Goal: Transaction & Acquisition: Obtain resource

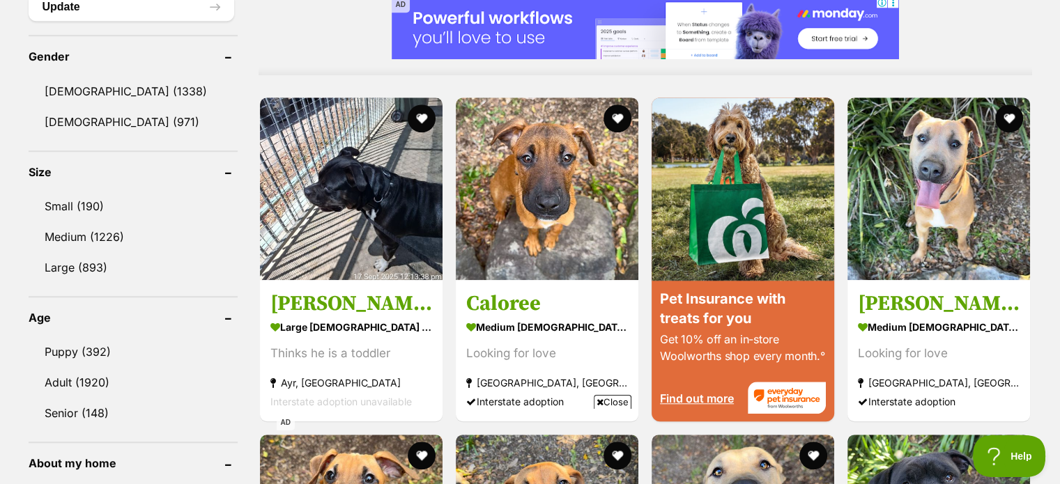
scroll to position [1254, 0]
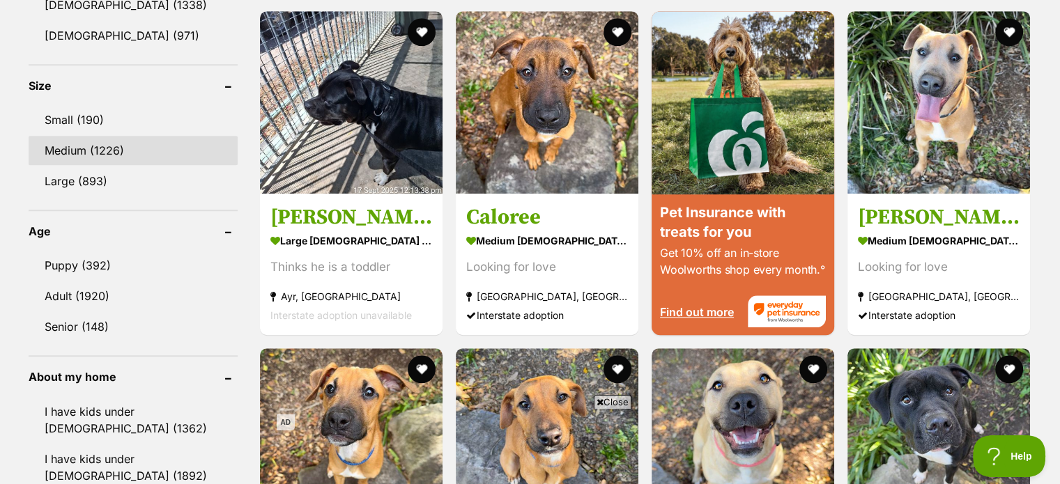
click at [95, 147] on link "Medium (1226)" at bounding box center [133, 150] width 209 height 29
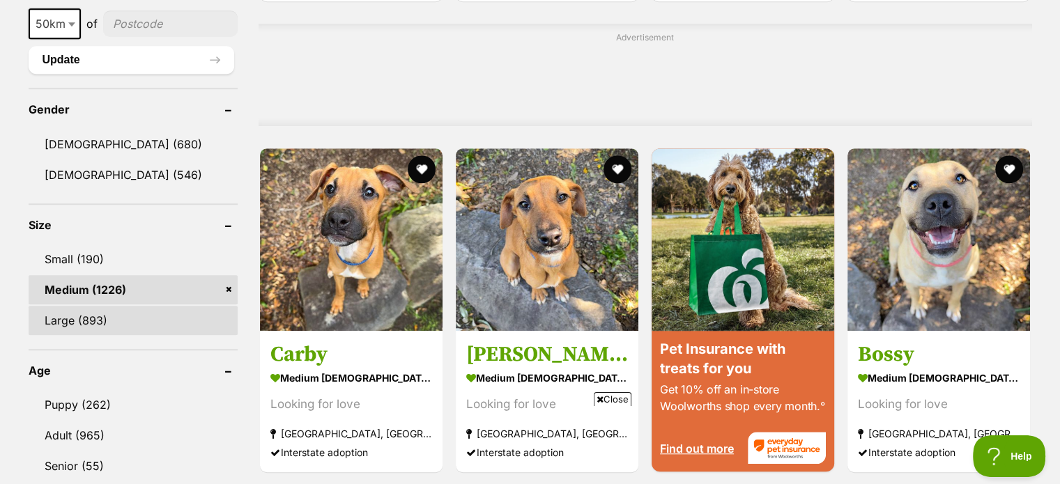
click at [75, 318] on link "Large (893)" at bounding box center [133, 320] width 209 height 29
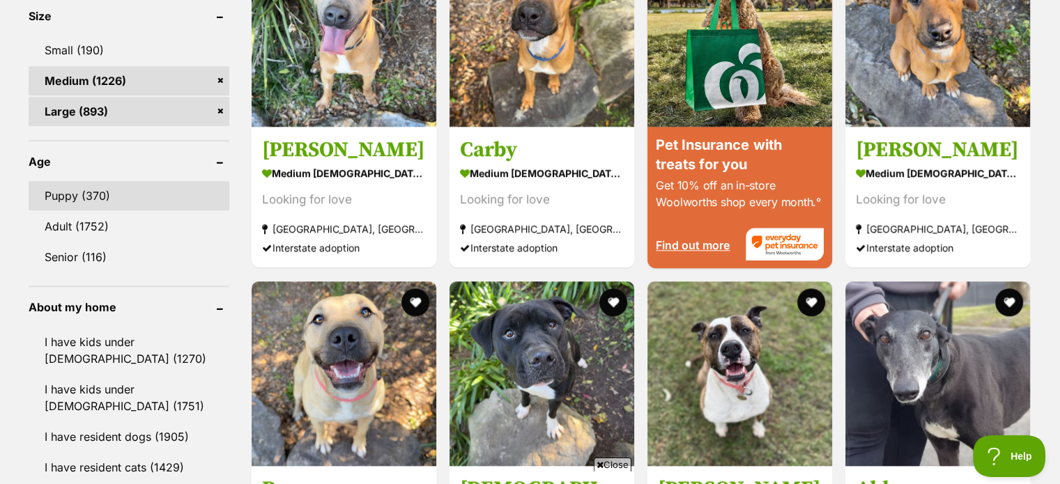
click at [112, 207] on link "Puppy (370)" at bounding box center [129, 195] width 201 height 29
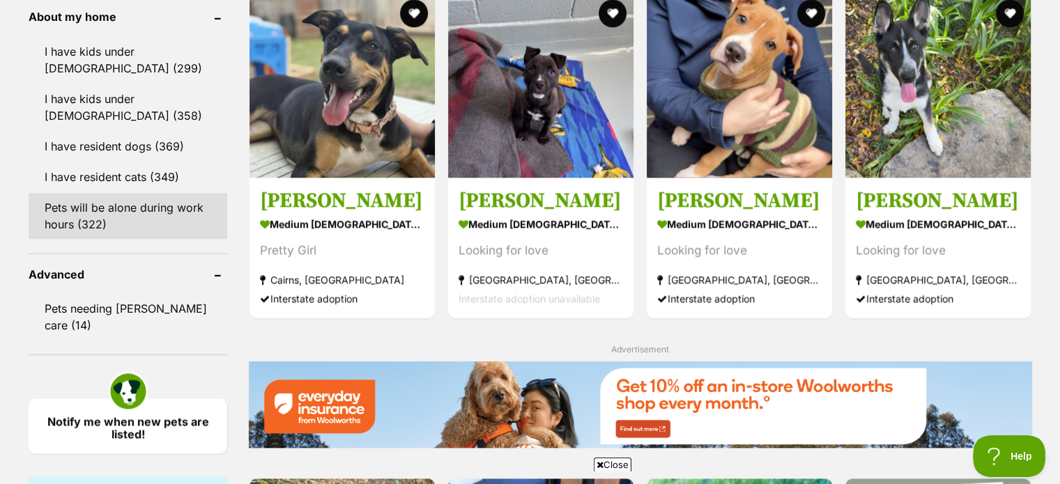
click at [116, 222] on link "Pets will be alone during work hours (322)" at bounding box center [128, 216] width 199 height 46
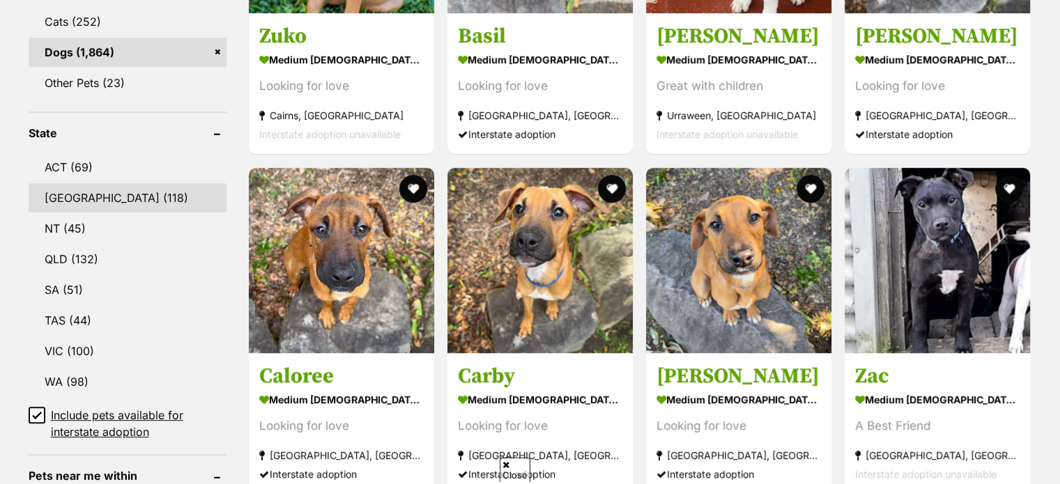
click at [105, 200] on link "[GEOGRAPHIC_DATA] (118)" at bounding box center [128, 197] width 199 height 29
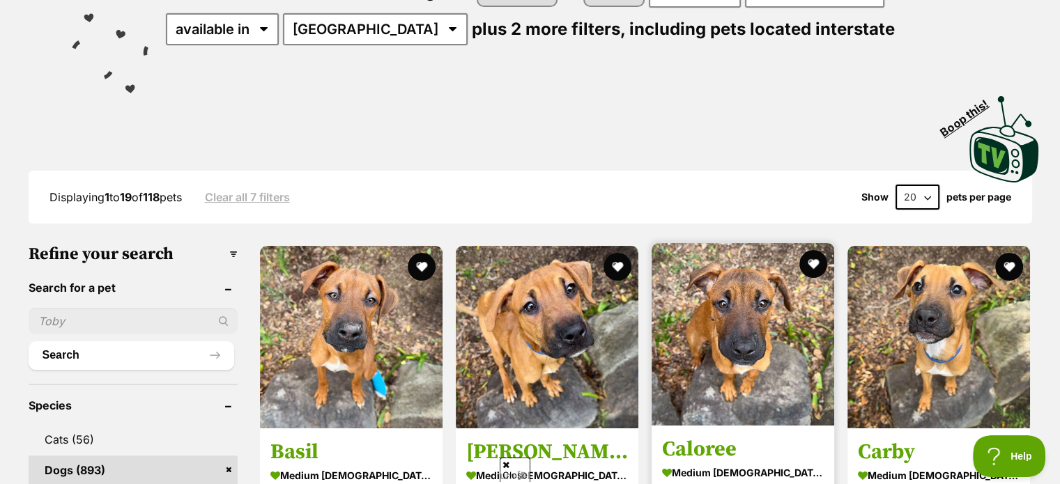
scroll to position [418, 0]
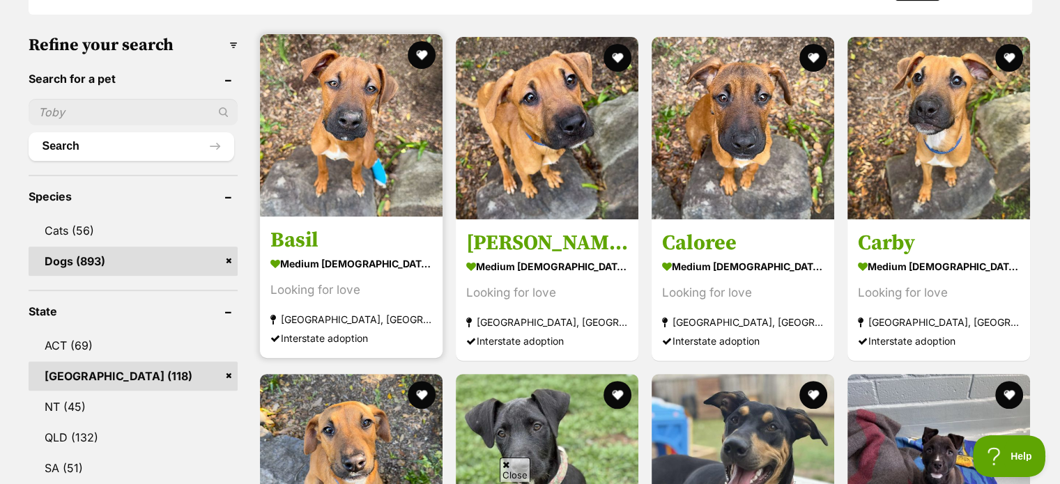
click at [316, 238] on h3 "Basil" at bounding box center [351, 240] width 162 height 26
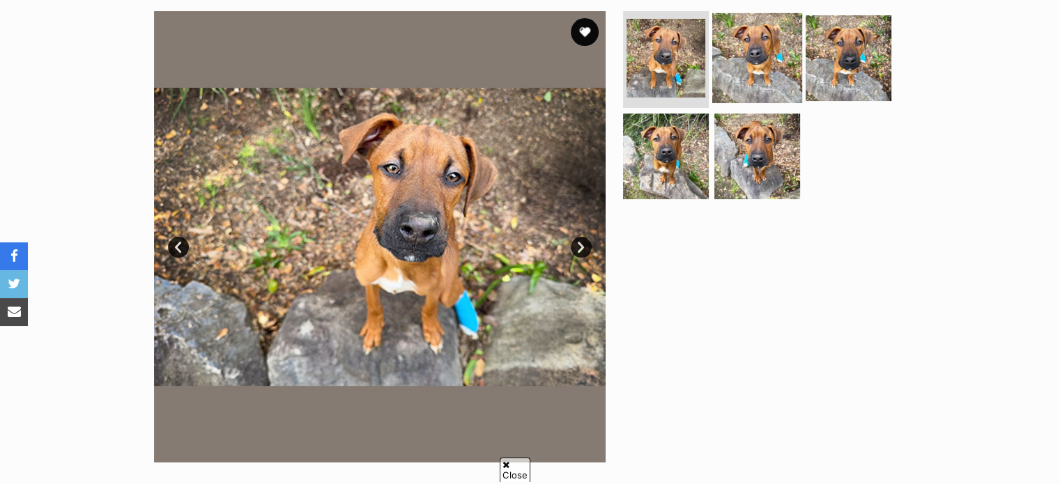
click at [768, 19] on img at bounding box center [757, 58] width 90 height 90
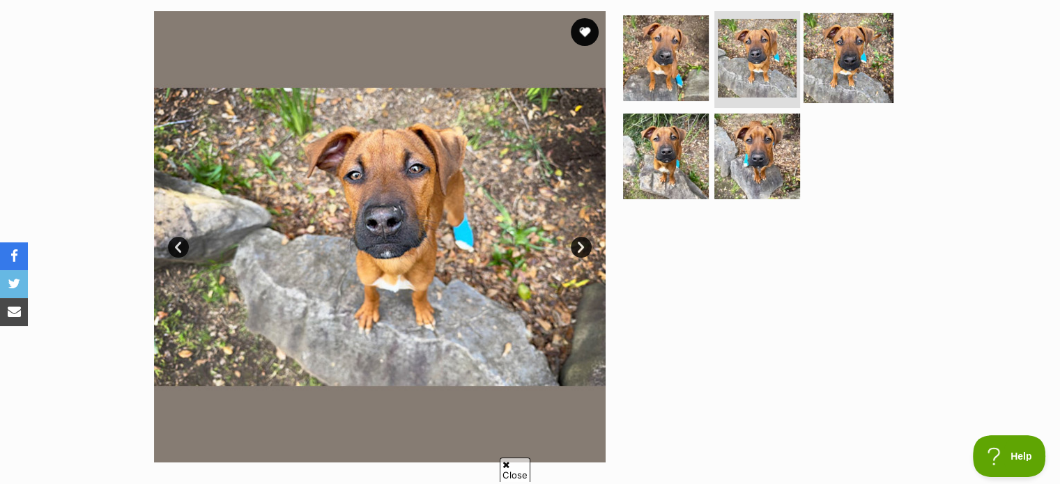
click at [856, 56] on img at bounding box center [848, 58] width 90 height 90
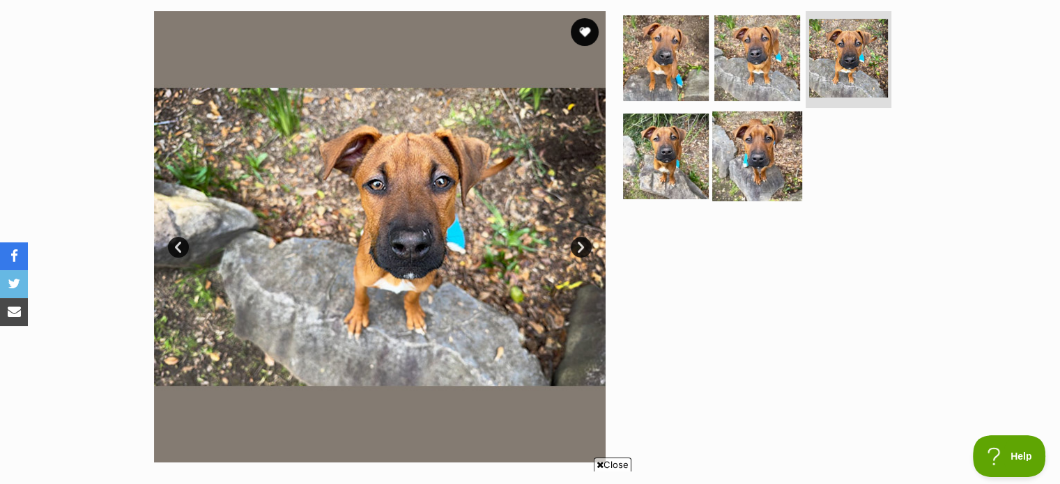
click at [720, 131] on img at bounding box center [757, 156] width 90 height 90
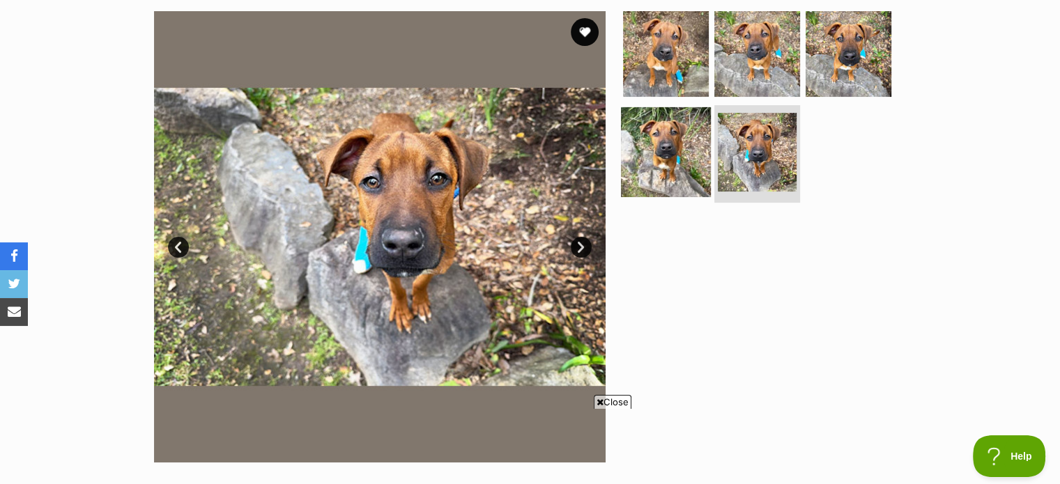
click at [691, 145] on img at bounding box center [666, 152] width 90 height 90
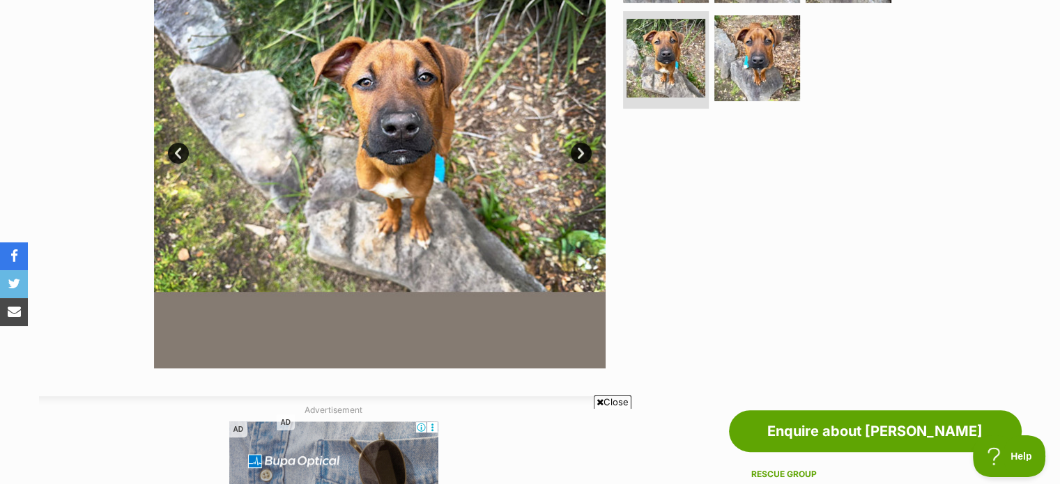
scroll to position [139, 0]
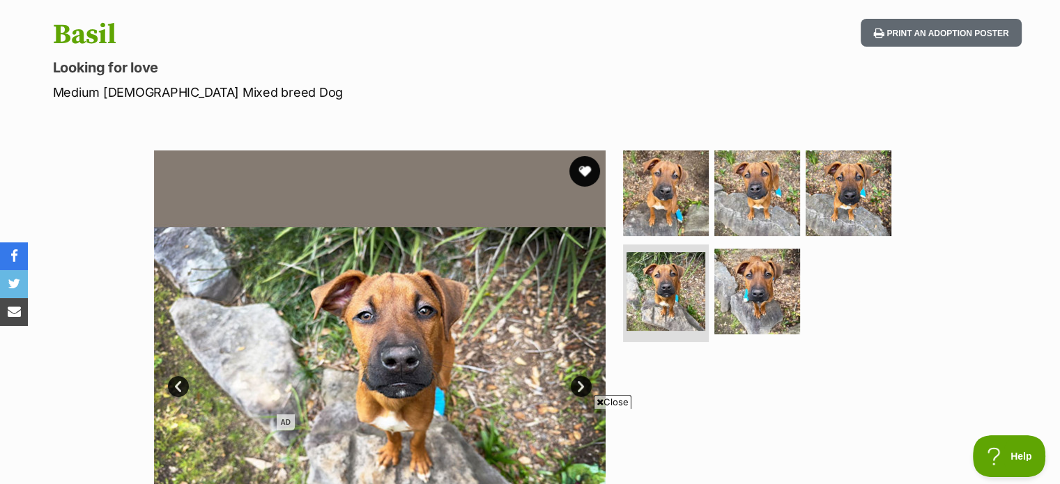
click at [582, 164] on button "favourite" at bounding box center [584, 171] width 31 height 31
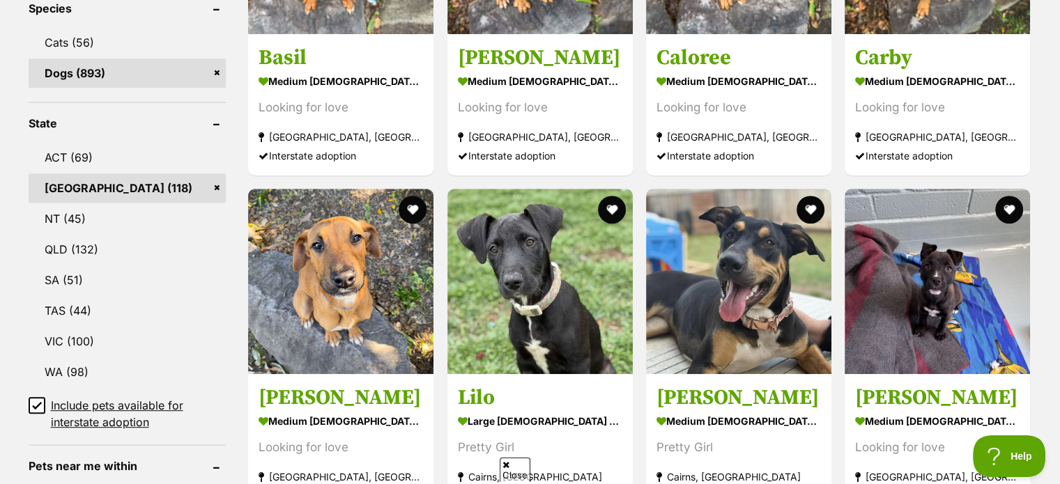
scroll to position [627, 0]
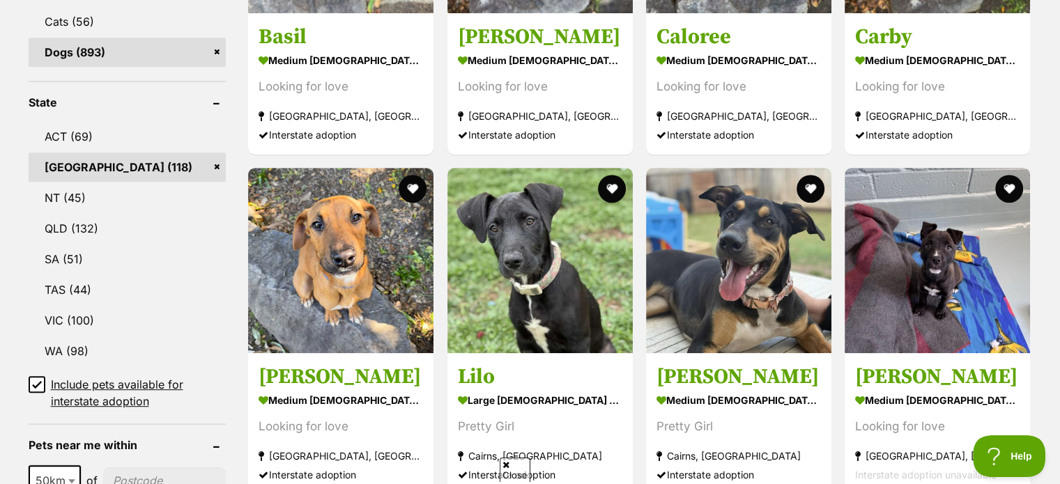
click at [37, 387] on icon at bounding box center [37, 385] width 10 height 10
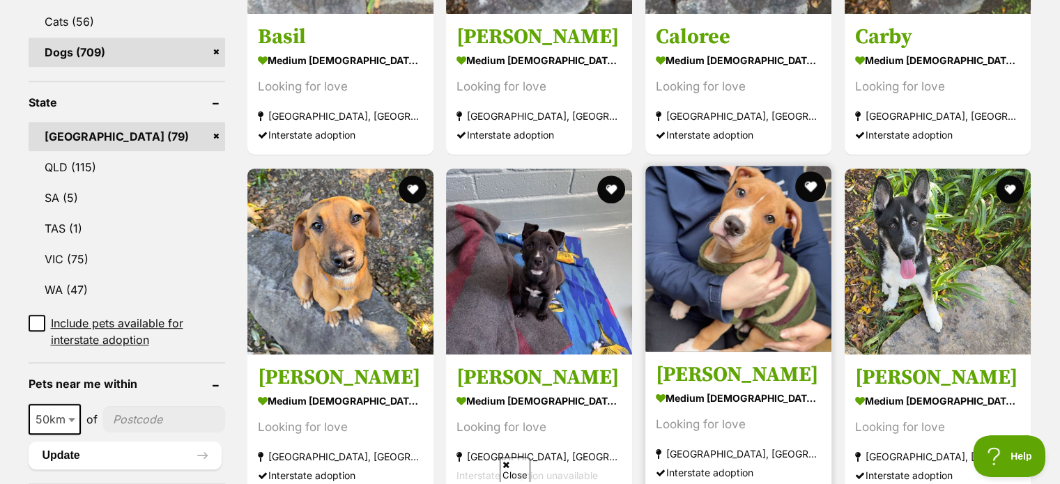
click at [809, 184] on button "favourite" at bounding box center [810, 186] width 31 height 31
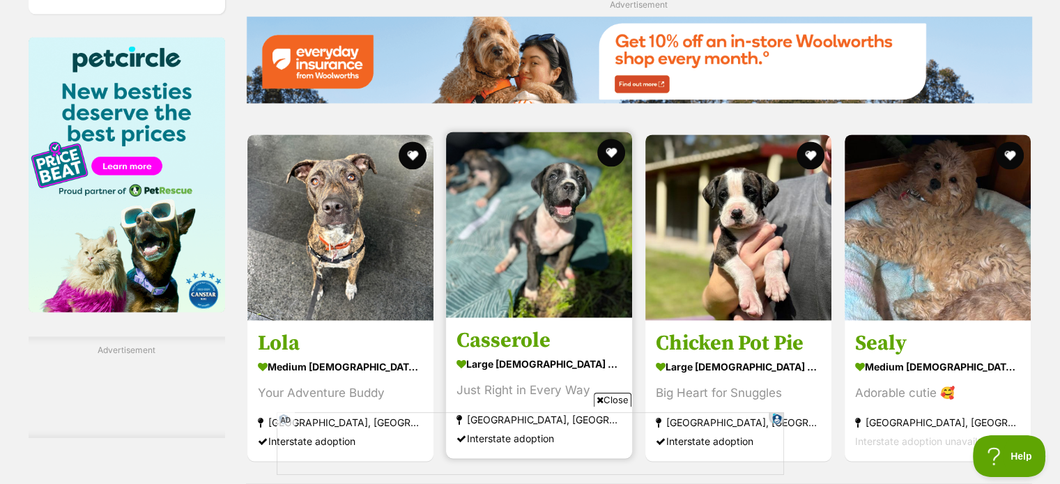
scroll to position [2090, 0]
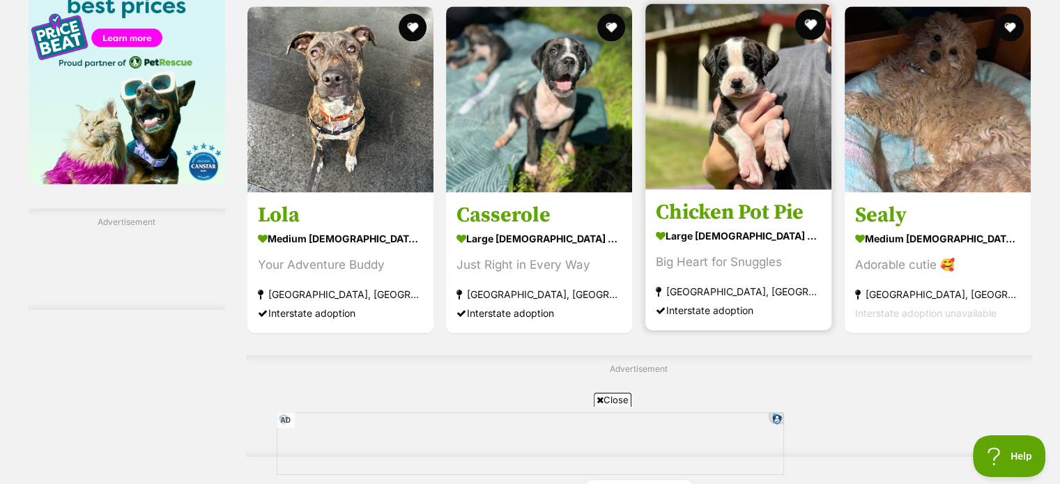
click at [803, 25] on button "favourite" at bounding box center [810, 24] width 31 height 31
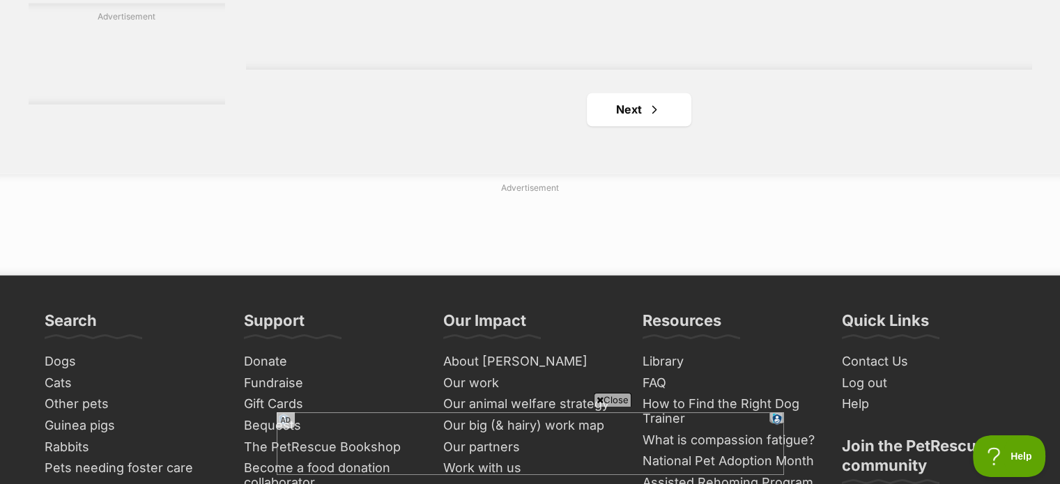
scroll to position [2299, 0]
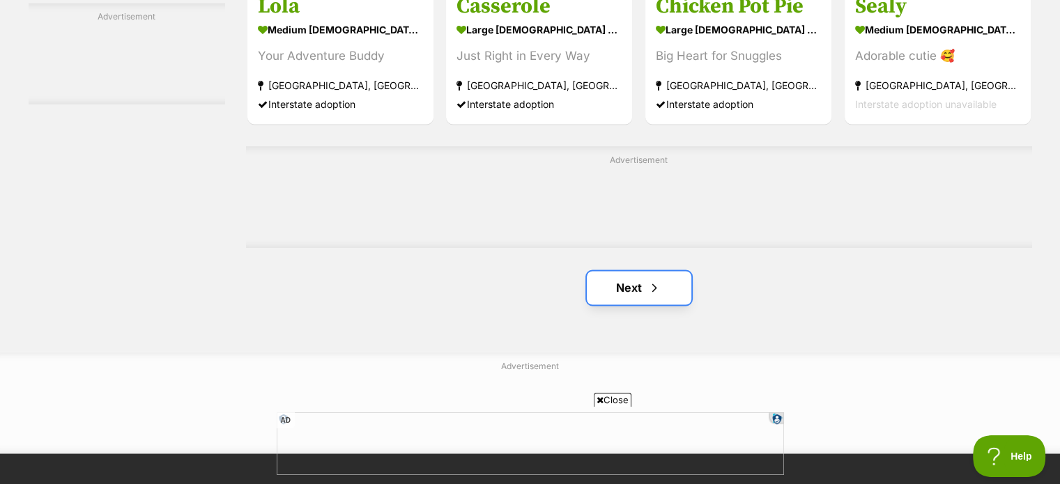
click at [641, 279] on link "Next" at bounding box center [639, 287] width 105 height 33
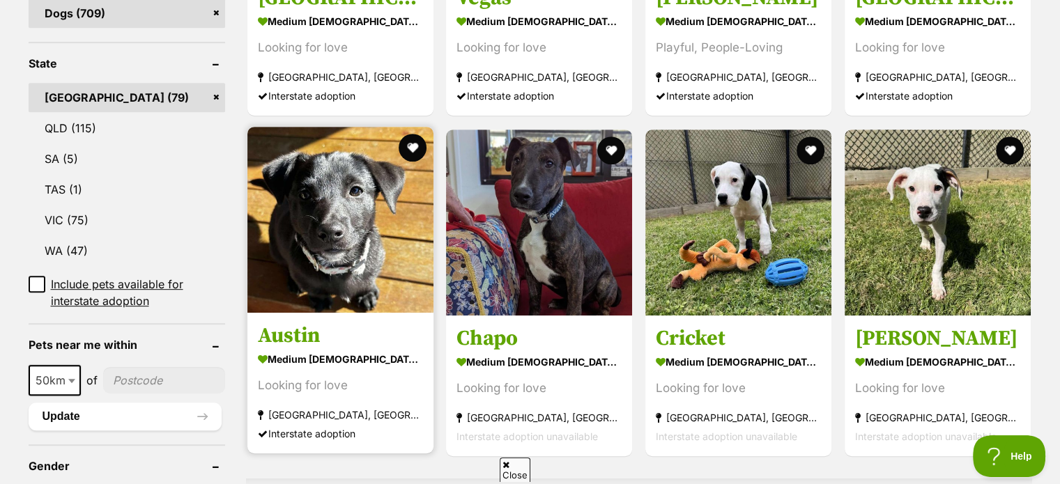
scroll to position [697, 0]
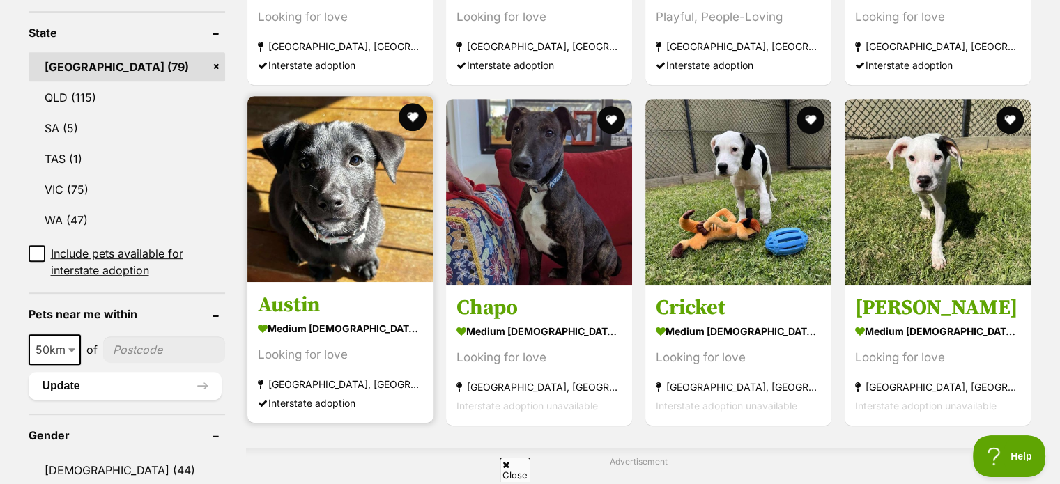
click at [327, 253] on img at bounding box center [340, 189] width 186 height 186
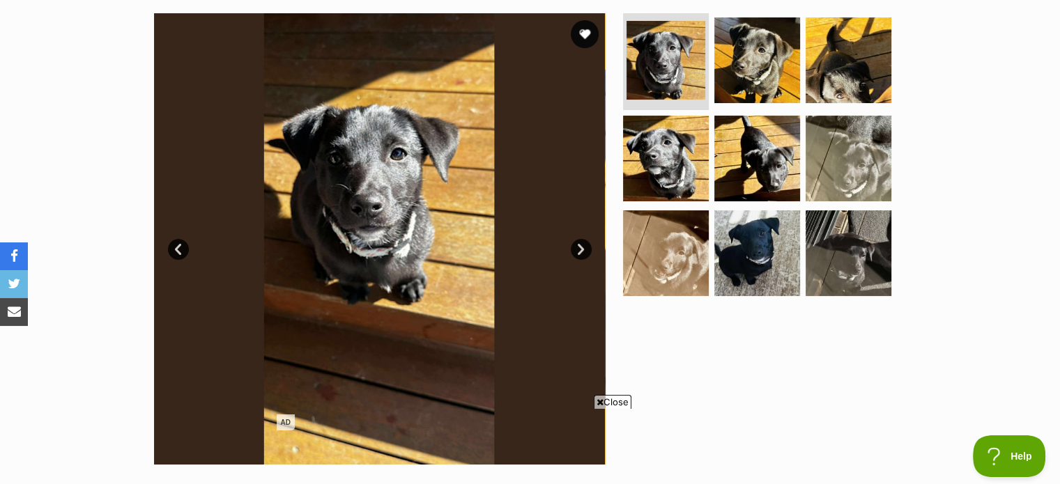
scroll to position [279, 0]
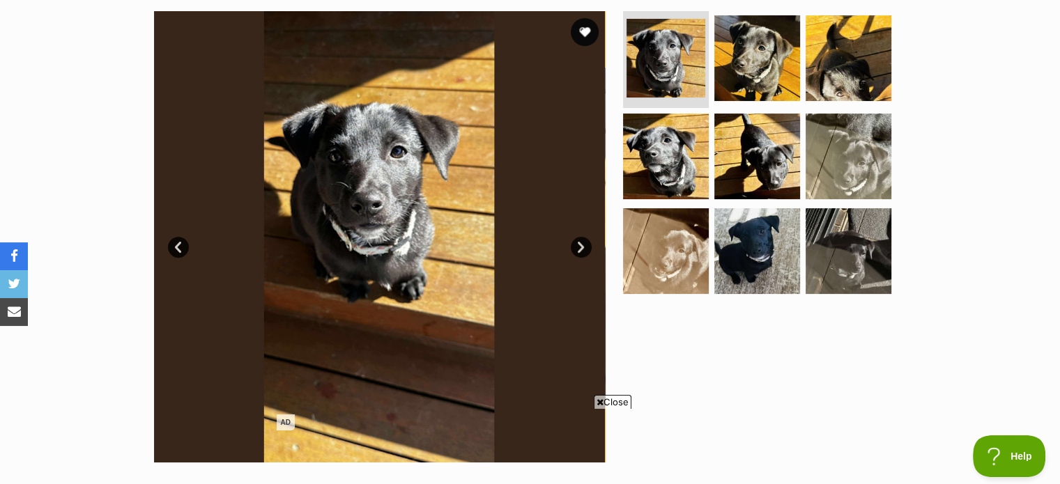
click at [580, 247] on link "Next" at bounding box center [581, 247] width 21 height 21
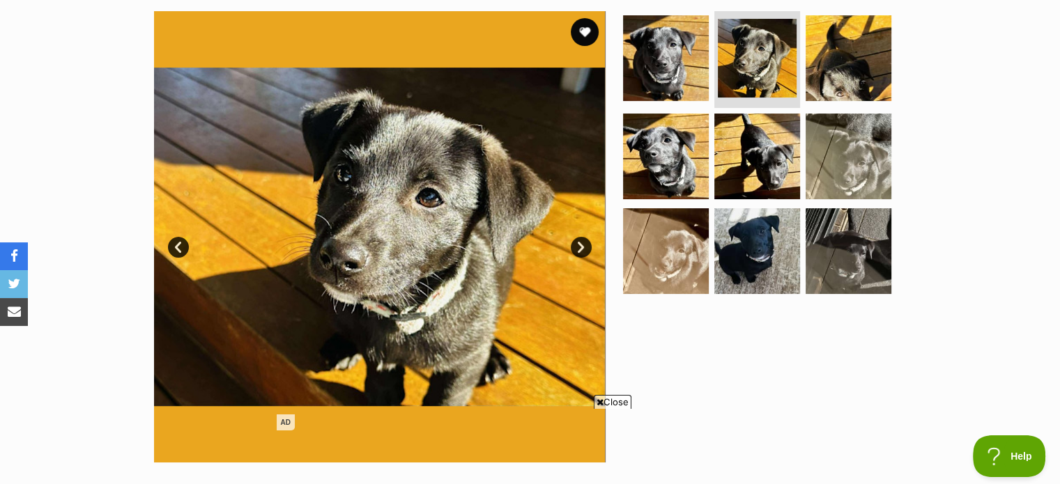
click at [580, 247] on link "Next" at bounding box center [581, 247] width 21 height 21
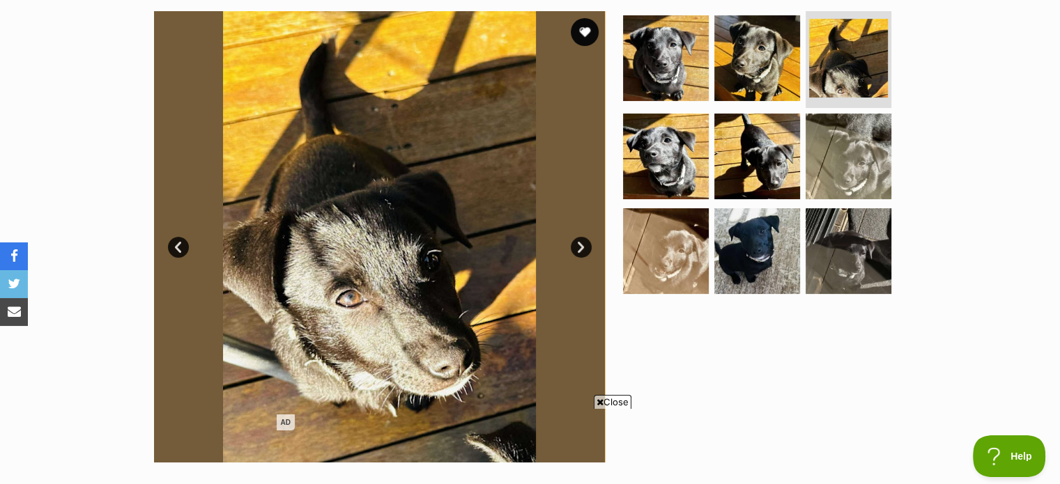
click at [580, 247] on link "Next" at bounding box center [581, 247] width 21 height 21
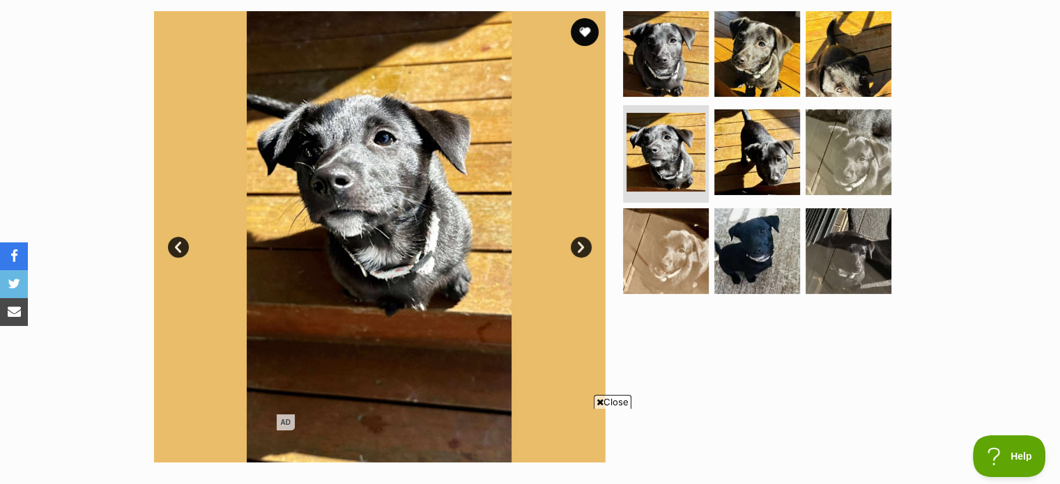
click at [580, 247] on link "Next" at bounding box center [581, 247] width 21 height 21
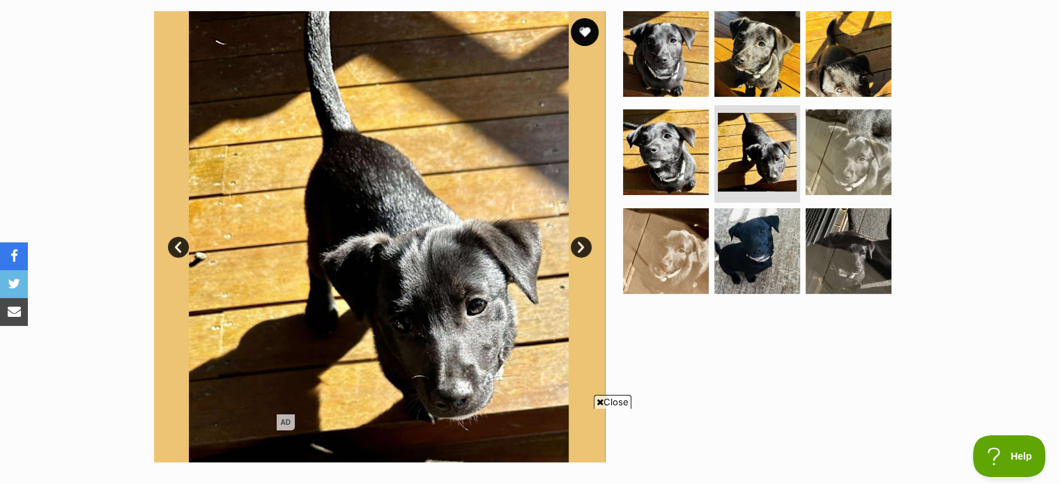
click at [580, 247] on link "Next" at bounding box center [581, 247] width 21 height 21
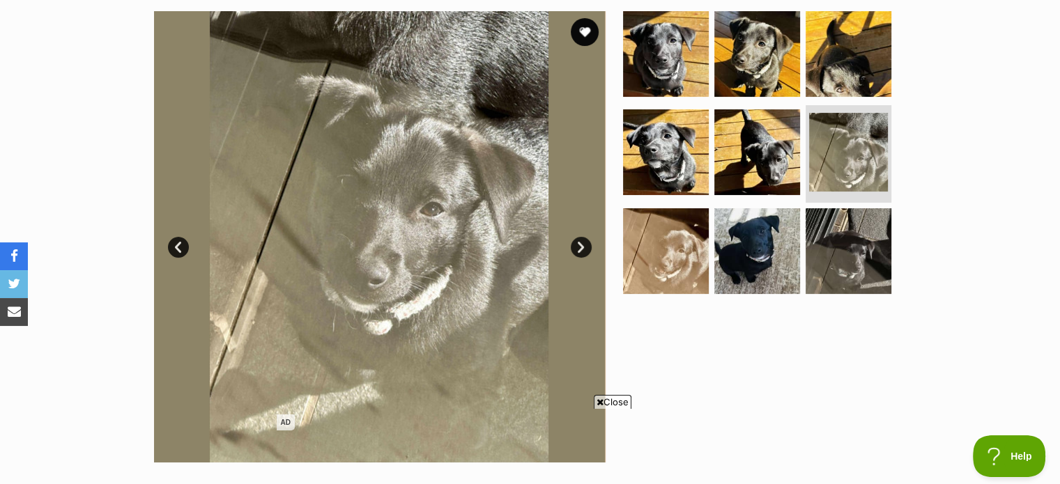
click at [580, 247] on link "Next" at bounding box center [581, 247] width 21 height 21
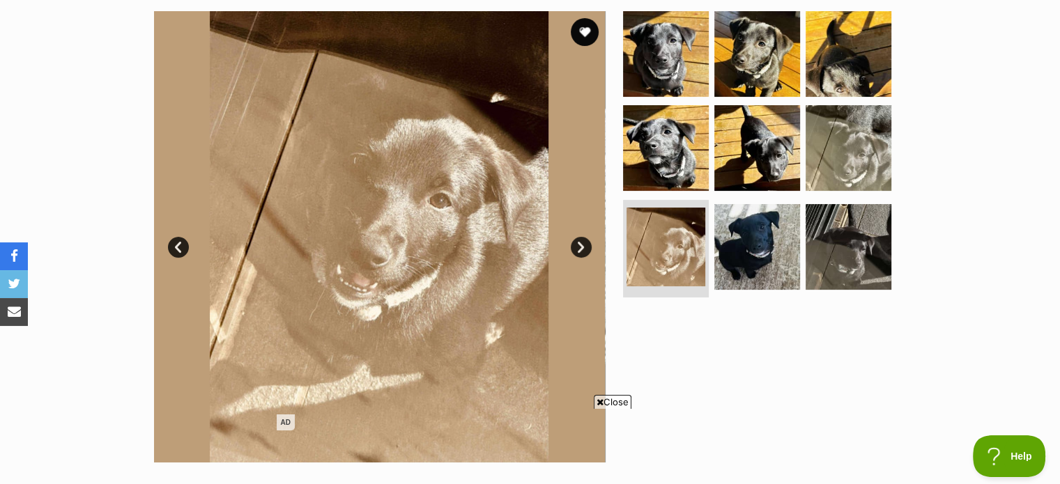
click at [580, 247] on link "Next" at bounding box center [581, 247] width 21 height 21
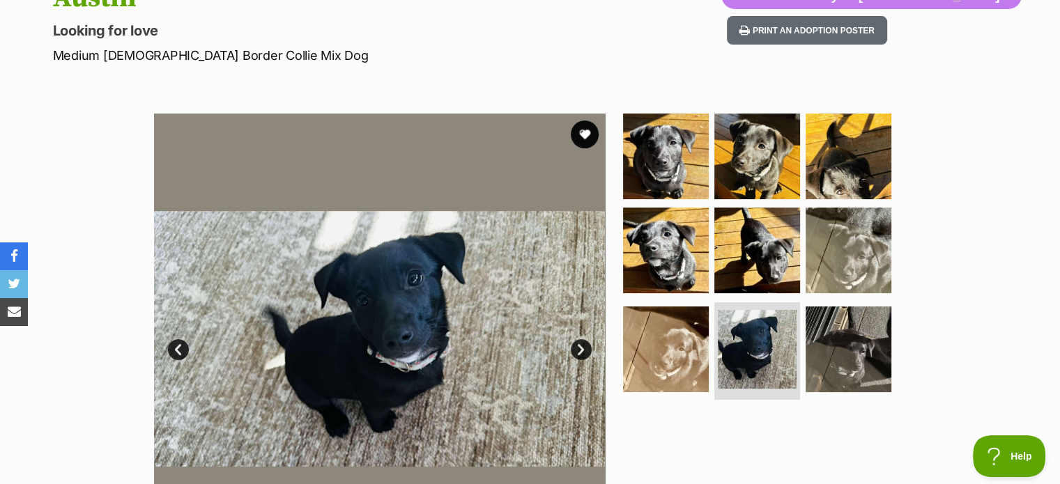
scroll to position [0, 0]
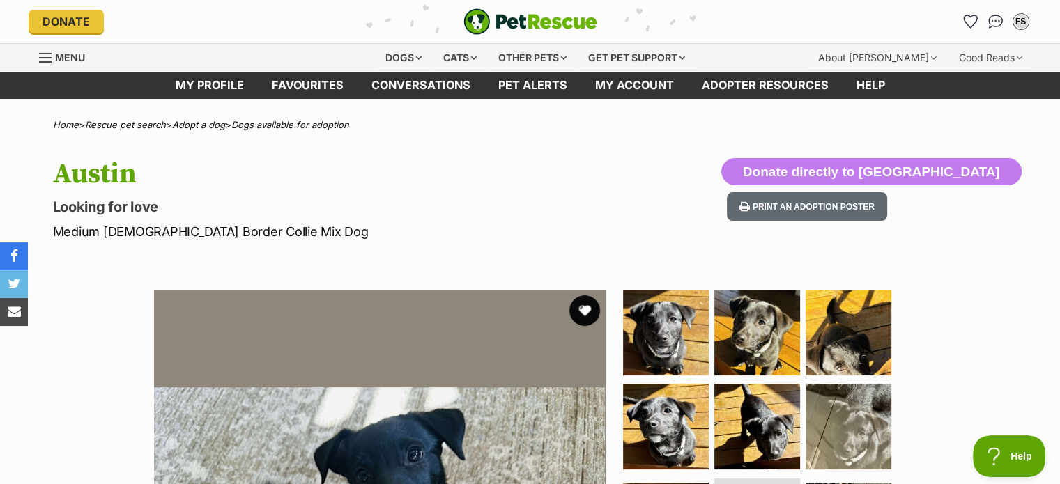
click at [575, 315] on button "favourite" at bounding box center [584, 310] width 31 height 31
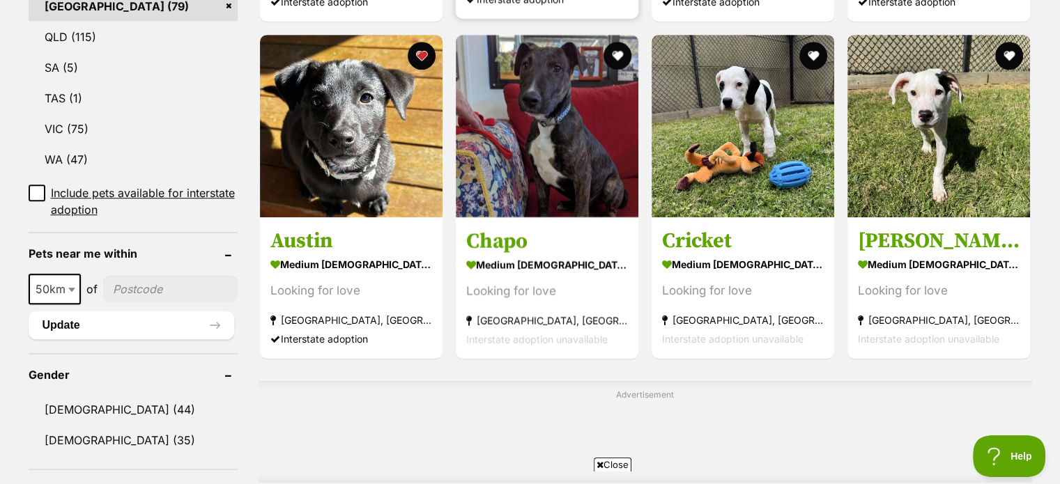
scroll to position [766, 0]
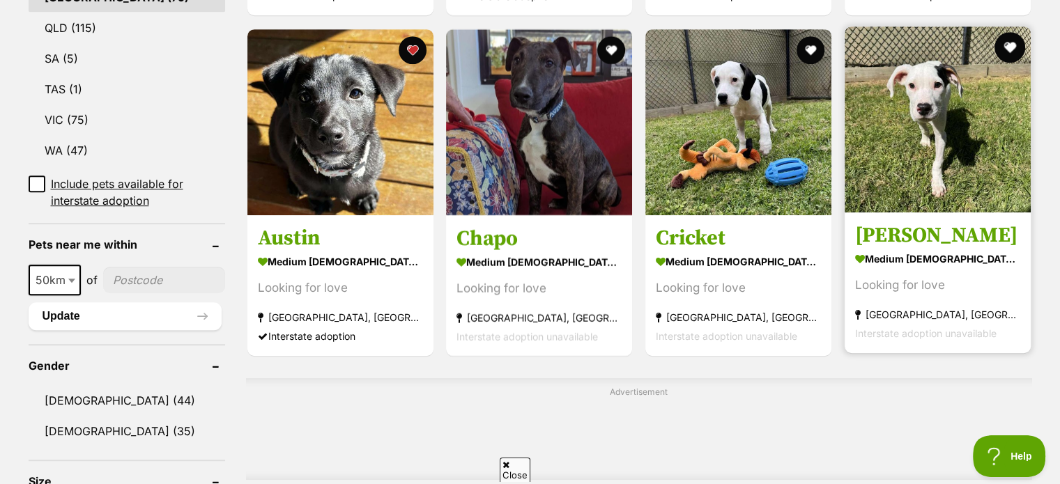
click at [1008, 36] on button "favourite" at bounding box center [1009, 47] width 31 height 31
click at [909, 259] on strong "medium [DEMOGRAPHIC_DATA] Dog" at bounding box center [937, 259] width 165 height 20
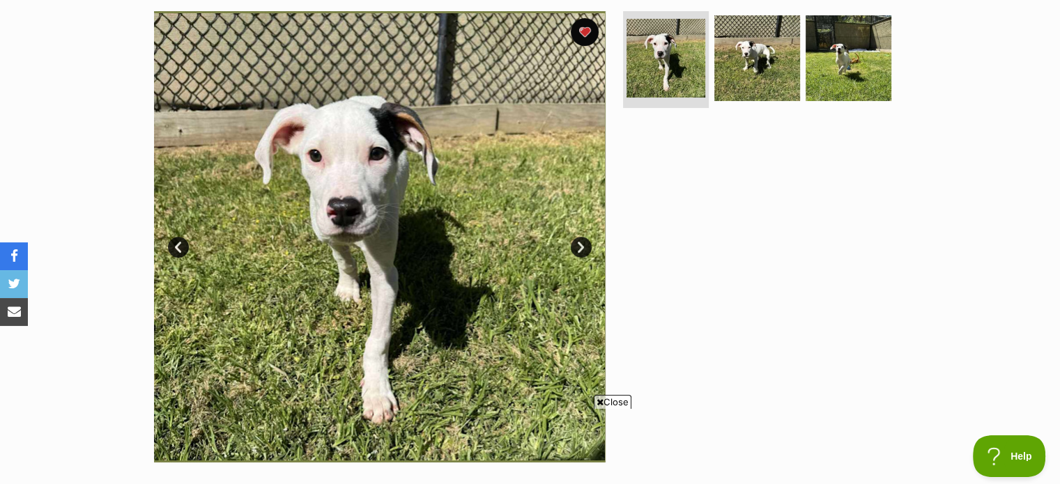
click at [574, 249] on link "Next" at bounding box center [581, 247] width 21 height 21
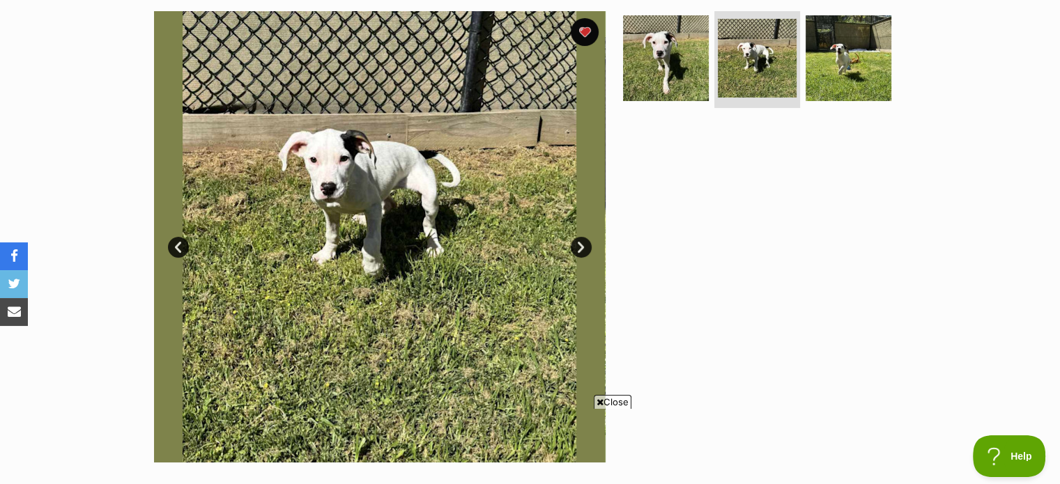
click at [574, 249] on link "Next" at bounding box center [581, 247] width 21 height 21
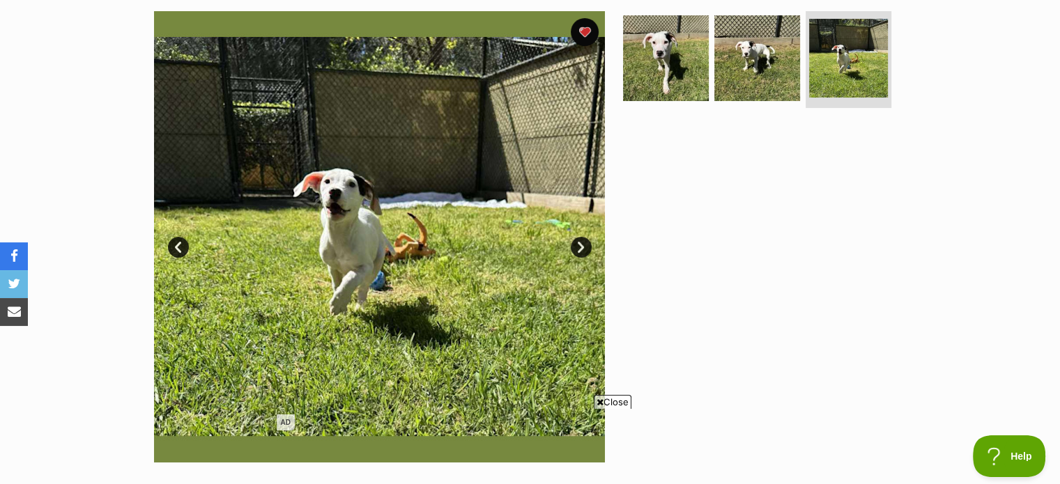
click at [574, 249] on link "Next" at bounding box center [581, 247] width 21 height 21
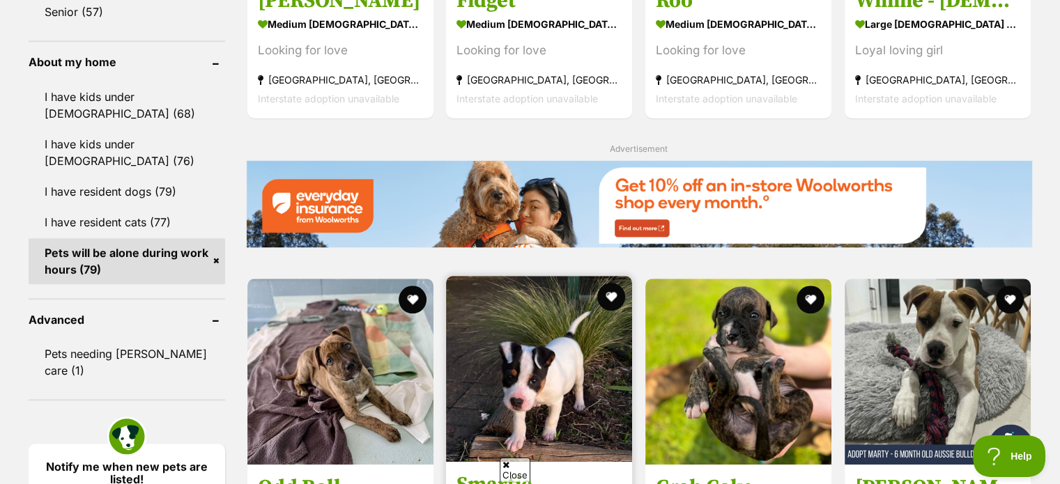
scroll to position [1742, 0]
